Goal: Task Accomplishment & Management: Manage account settings

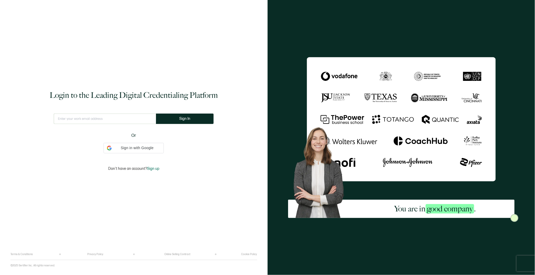
type input "steve.carlson@pdpglobal.com"
click at [165, 119] on button "Sign In" at bounding box center [187, 119] width 58 height 10
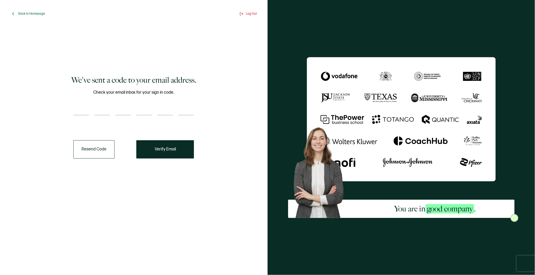
click at [84, 112] on input "number" at bounding box center [81, 110] width 16 height 10
paste input "1"
type input "1"
type input "6"
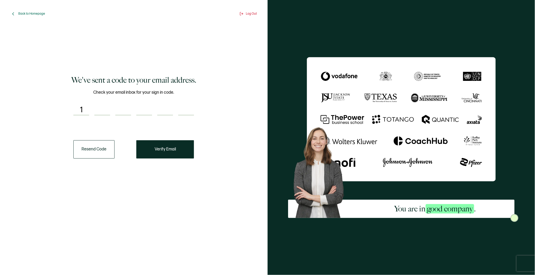
type input "4"
type input "0"
type input "9"
